Goal: Information Seeking & Learning: Learn about a topic

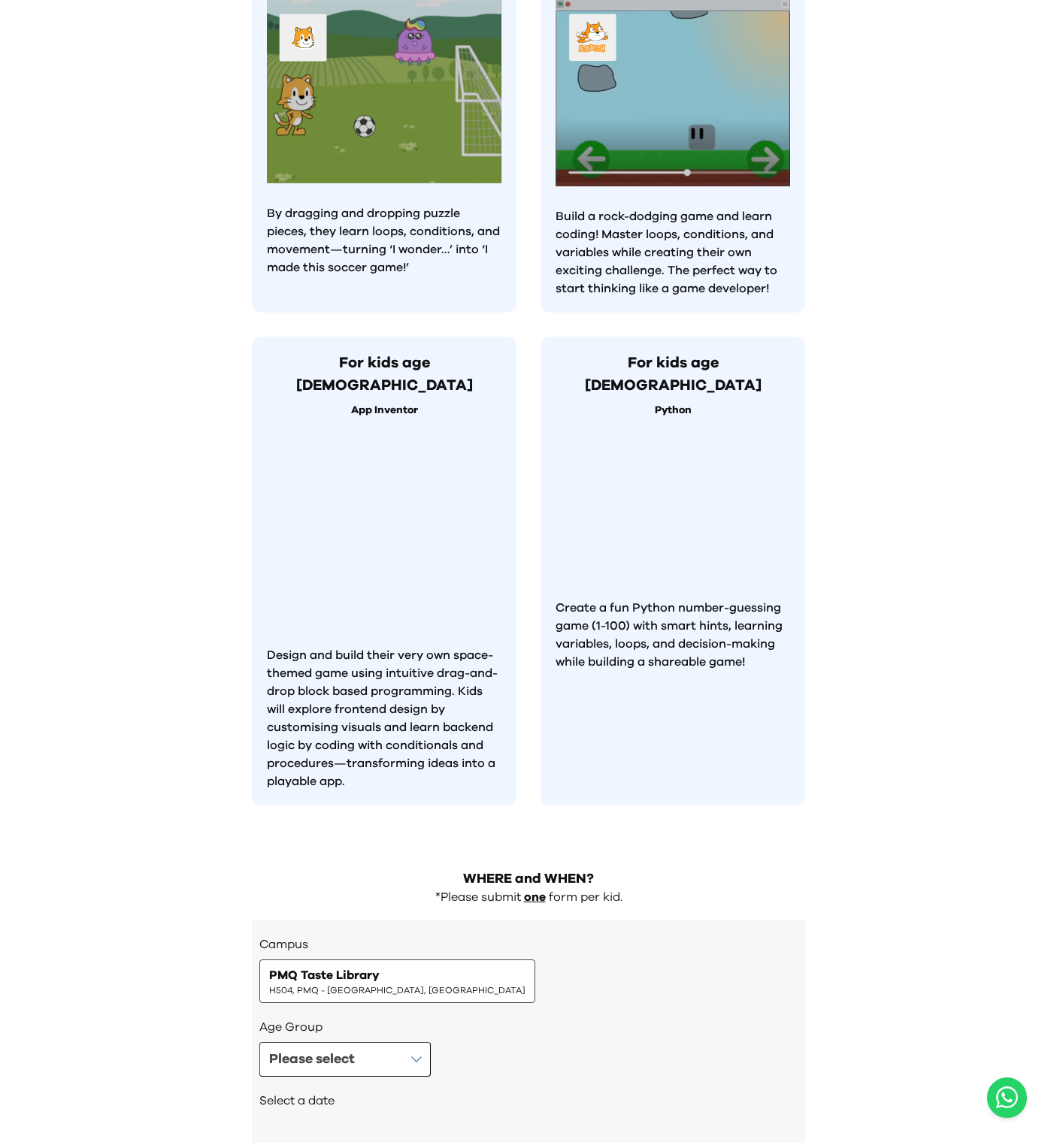
scroll to position [501, 0]
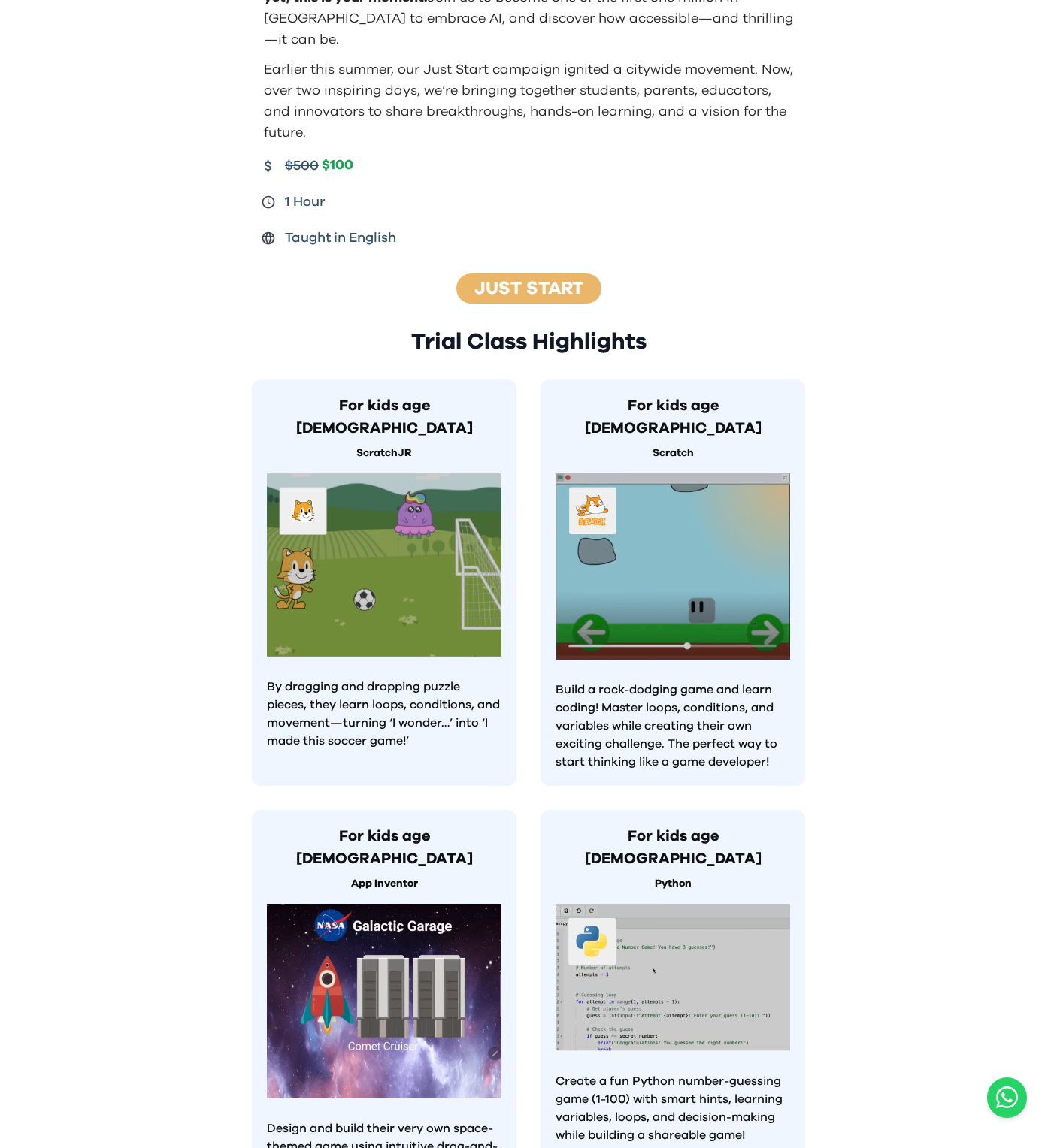
click at [308, 678] on p "By dragging and dropping puzzle pieces, they learn loops, conditions, and movem…" at bounding box center [384, 714] width 234 height 72
drag, startPoint x: 308, startPoint y: 629, endPoint x: 400, endPoint y: 693, distance: 112.1
click at [400, 693] on div "For kids age [DEMOGRAPHIC_DATA] ScratchJR By dragging and dropping puzzle piece…" at bounding box center [384, 583] width 264 height 407
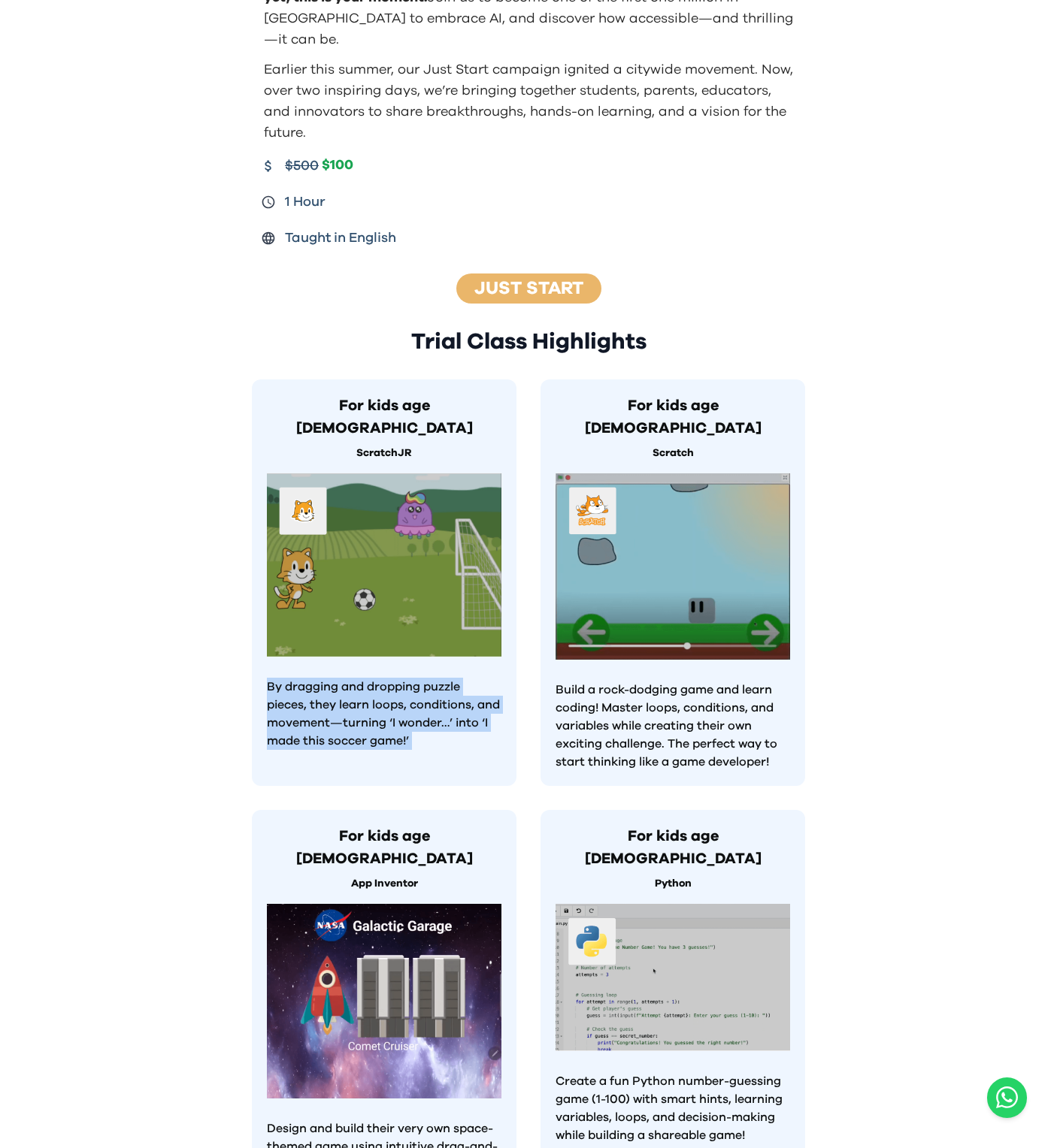
drag, startPoint x: 400, startPoint y: 693, endPoint x: 266, endPoint y: 635, distance: 146.0
click at [266, 635] on div "For kids age [DEMOGRAPHIC_DATA] ScratchJR By dragging and dropping puzzle piece…" at bounding box center [384, 583] width 264 height 407
click at [266, 678] on p "By dragging and dropping puzzle pieces, they learn loops, conditions, and movem…" at bounding box center [384, 714] width 234 height 72
drag, startPoint x: 266, startPoint y: 635, endPoint x: 348, endPoint y: 676, distance: 91.7
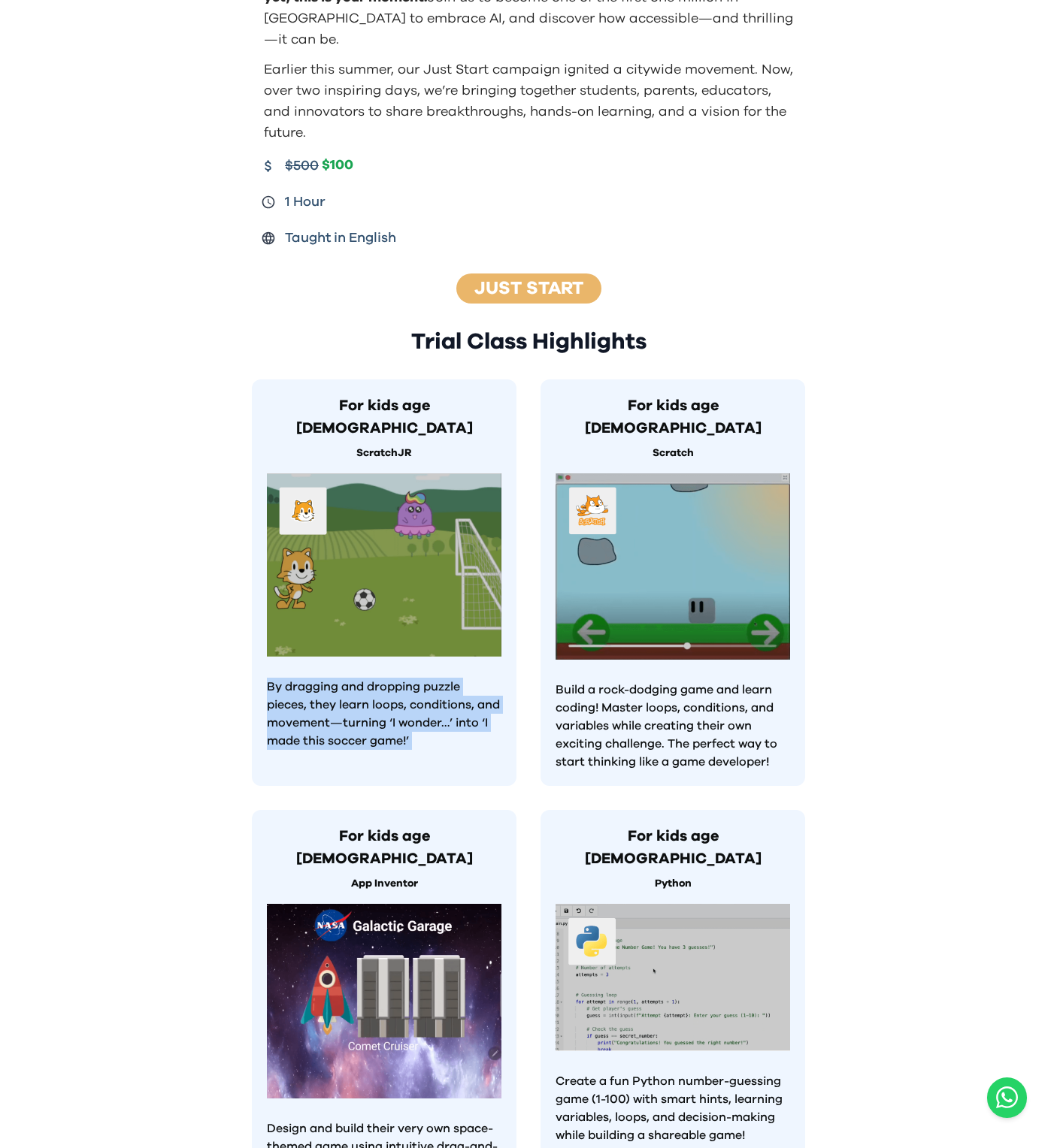
click at [348, 678] on p "By dragging and dropping puzzle pieces, they learn loops, conditions, and movem…" at bounding box center [384, 714] width 234 height 72
click at [283, 678] on p "By dragging and dropping puzzle pieces, they learn loops, conditions, and movem…" at bounding box center [384, 714] width 234 height 72
click at [270, 678] on p "By dragging and dropping puzzle pieces, they learn loops, conditions, and movem…" at bounding box center [384, 714] width 234 height 72
drag, startPoint x: 281, startPoint y: 630, endPoint x: 329, endPoint y: 668, distance: 61.2
click at [329, 678] on p "By dragging and dropping puzzle pieces, they learn loops, conditions, and movem…" at bounding box center [384, 714] width 234 height 72
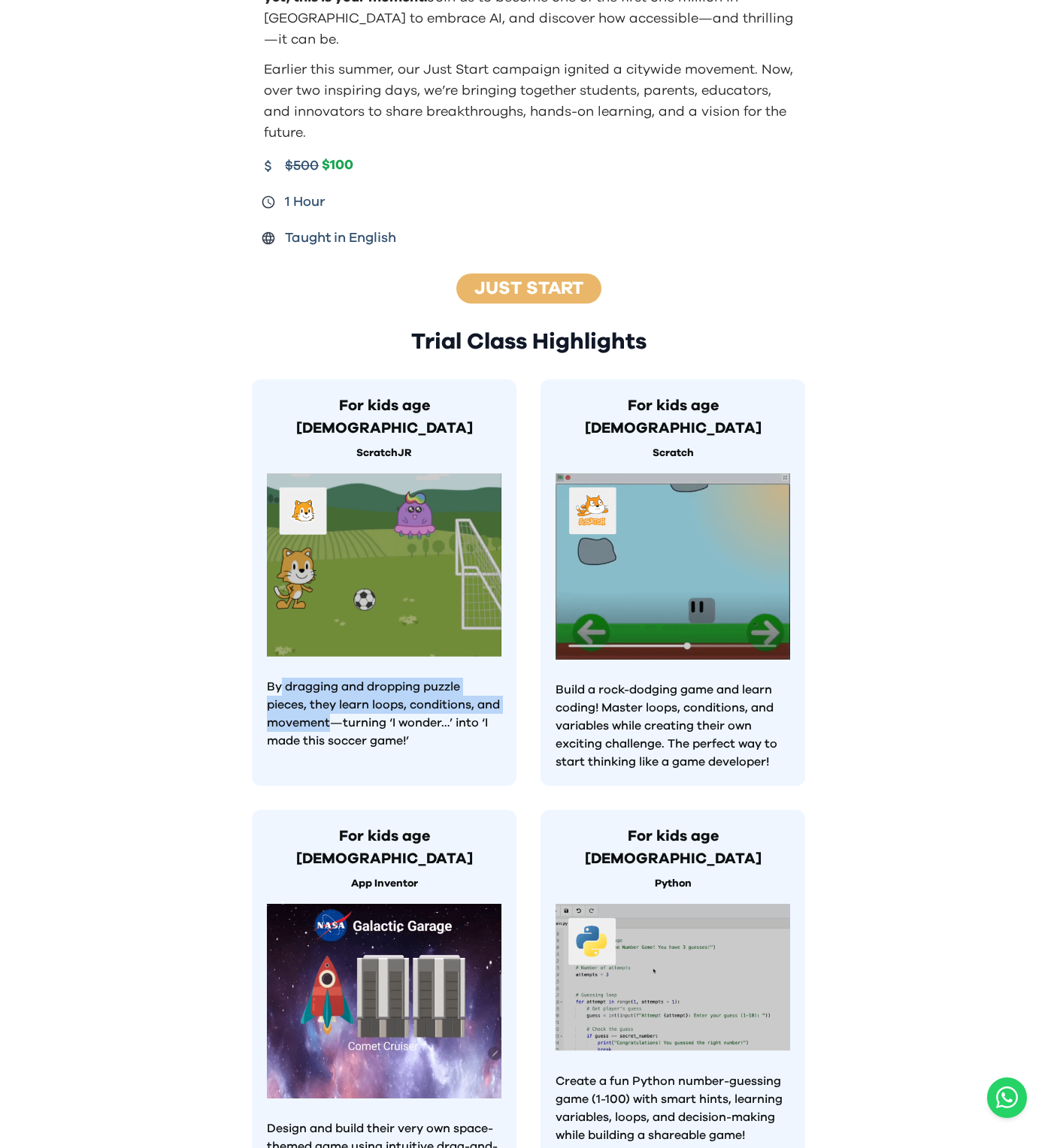
copy p "dragging and dropping puzzle pieces, they learn loops, conditions, and movement"
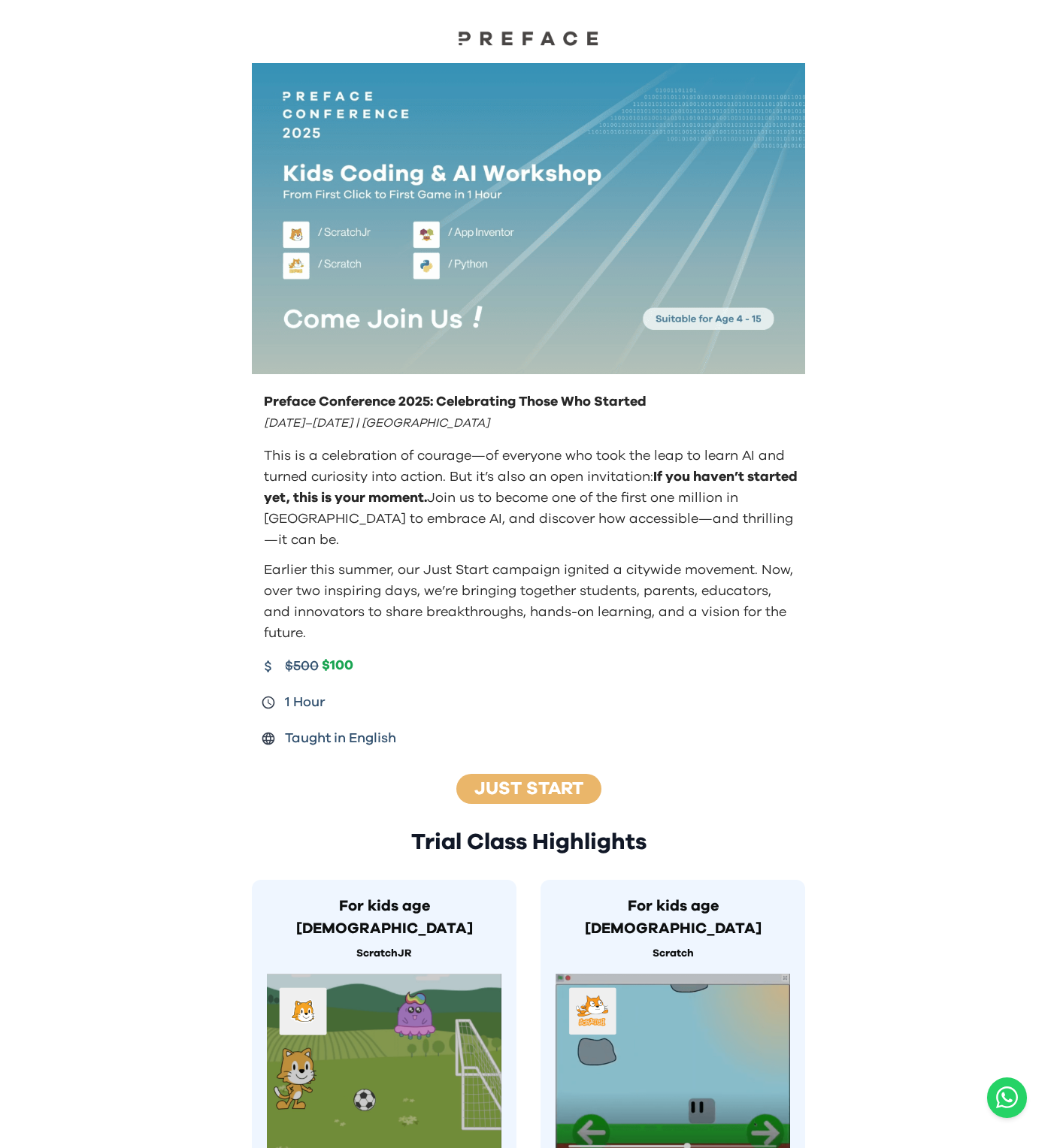
click at [434, 656] on div "$500 $100" at bounding box center [529, 667] width 538 height 21
